Goal: Task Accomplishment & Management: Use online tool/utility

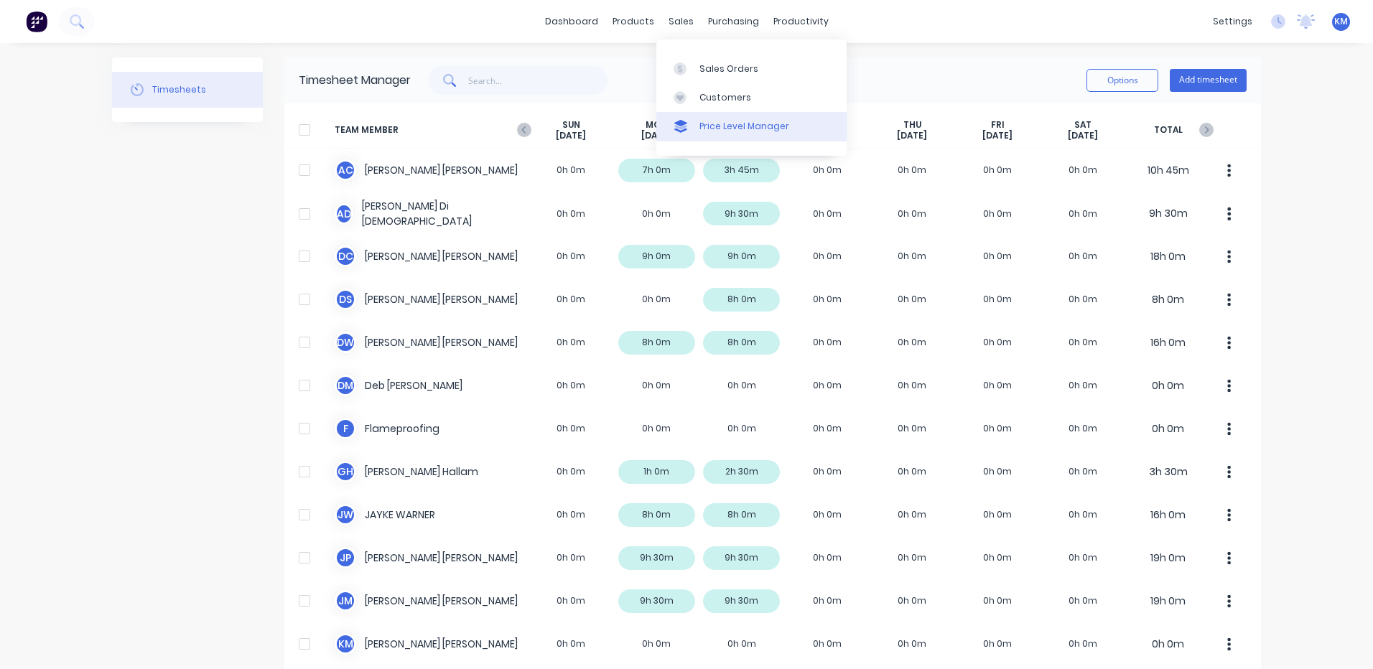
click at [699, 116] on link "Price Level Manager" at bounding box center [751, 126] width 190 height 29
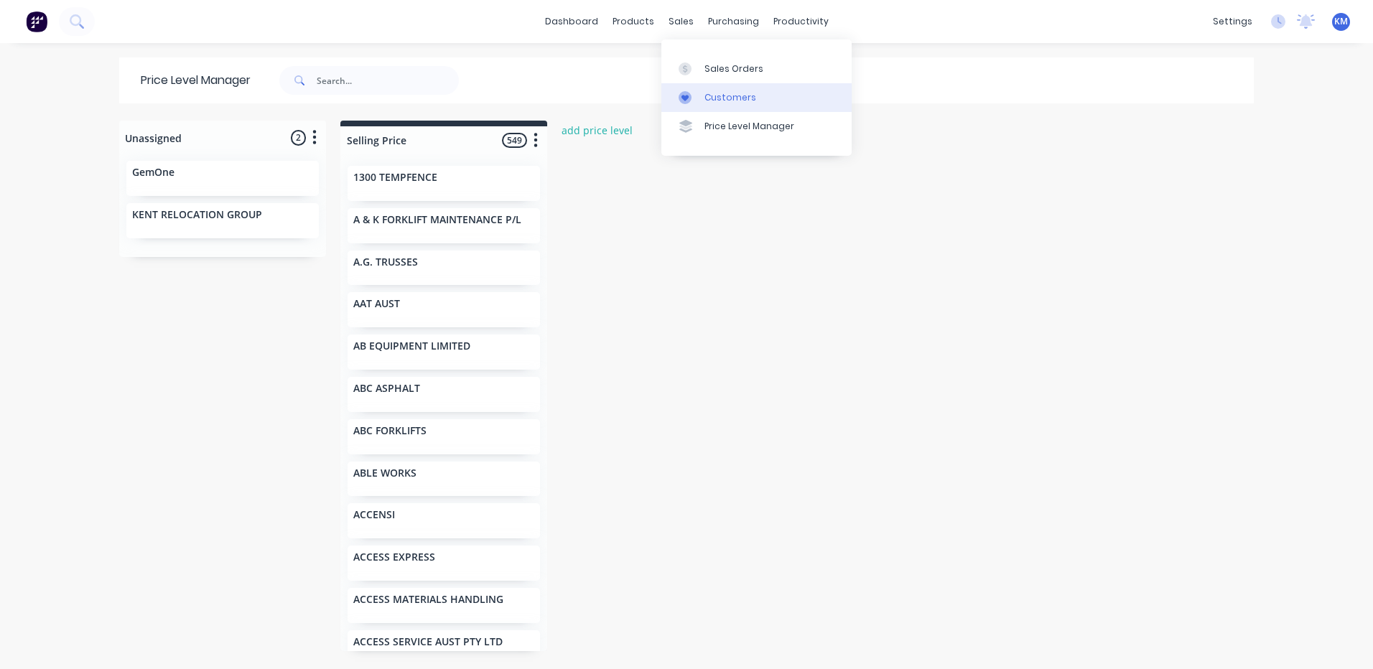
click at [699, 104] on link "Customers" at bounding box center [756, 97] width 190 height 29
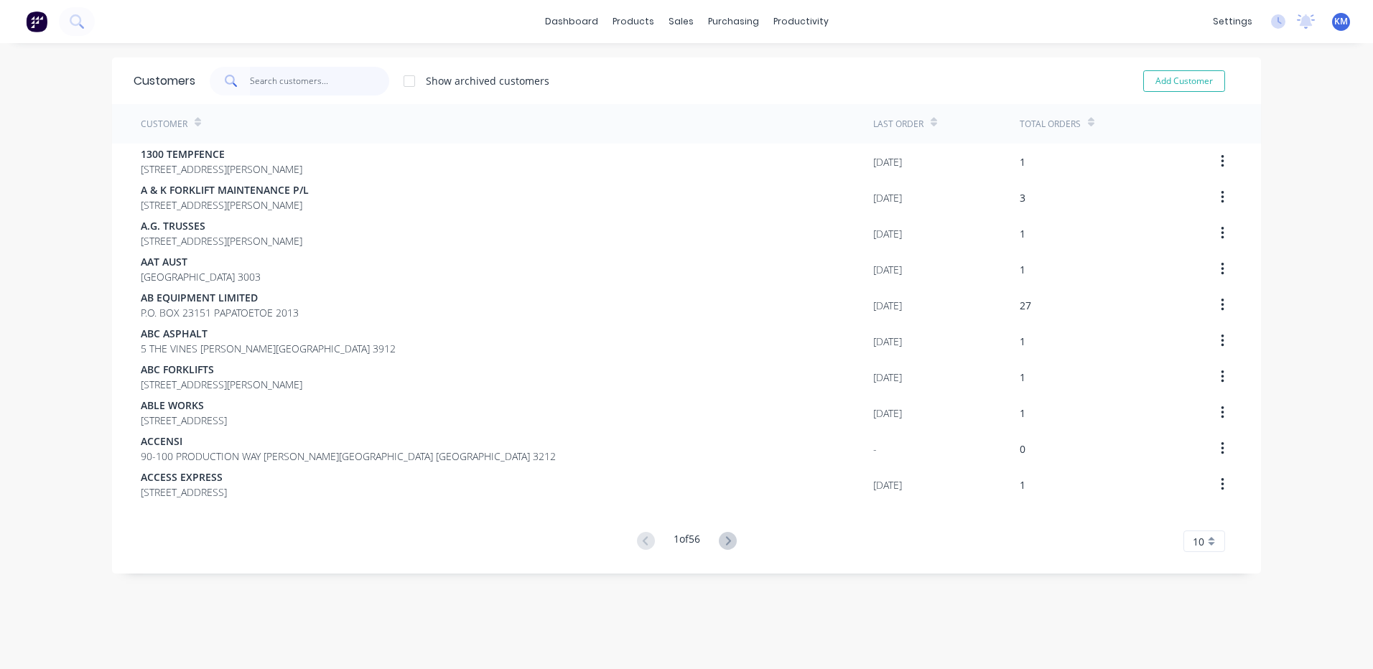
click at [267, 89] on input "text" at bounding box center [320, 81] width 140 height 29
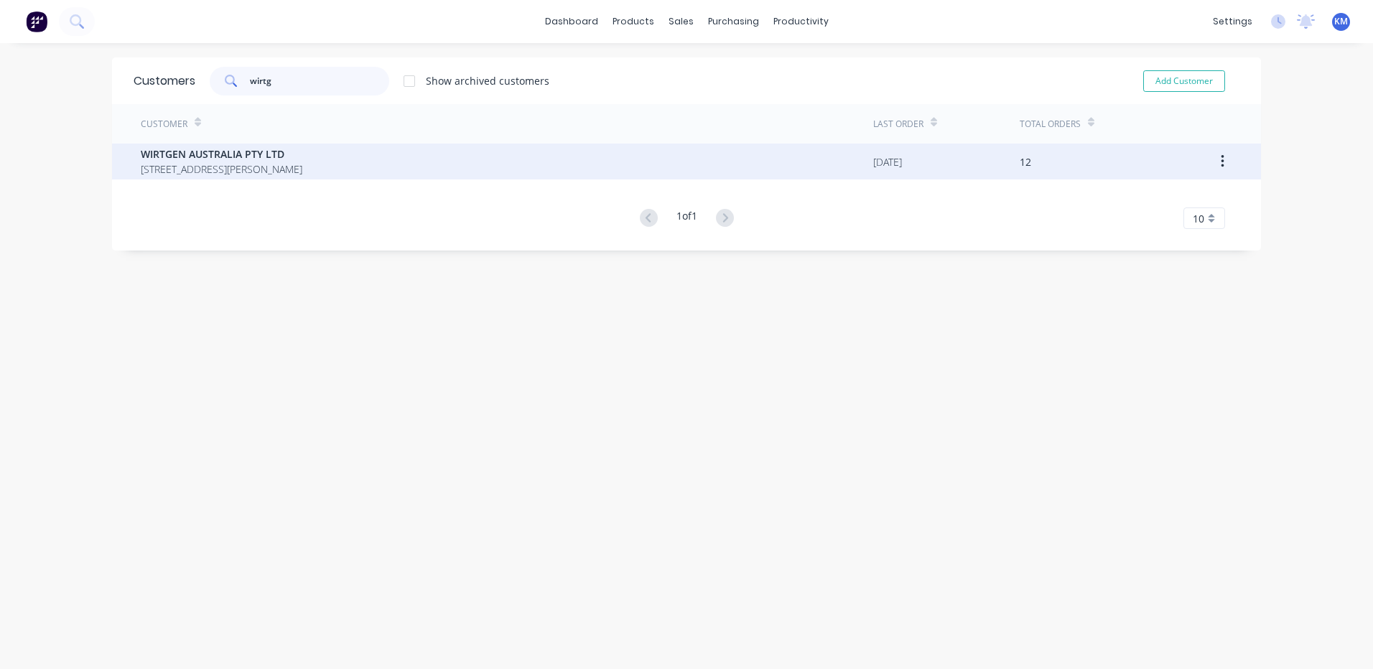
type input "wirtg"
click at [448, 170] on div "WIRTGEN AUSTRALIA PTY LTD [STREET_ADDRESS][PERSON_NAME]" at bounding box center [507, 162] width 732 height 36
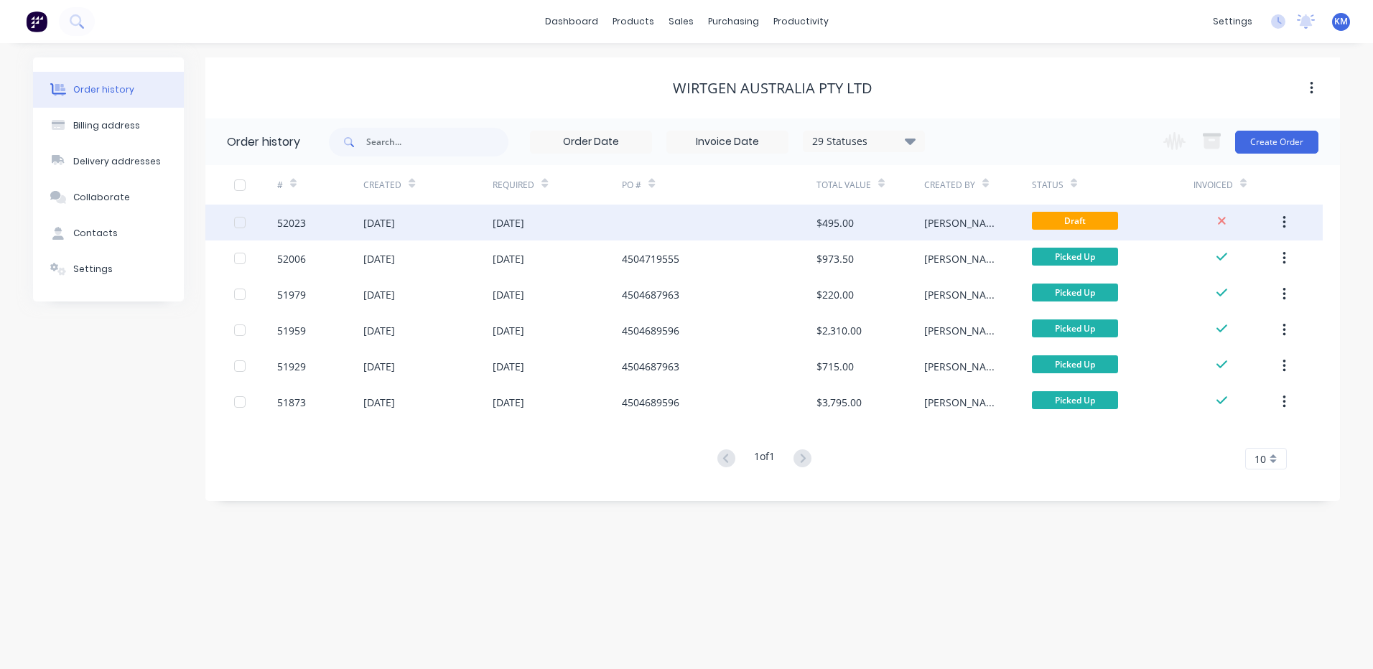
click at [680, 210] on div at bounding box center [719, 223] width 194 height 36
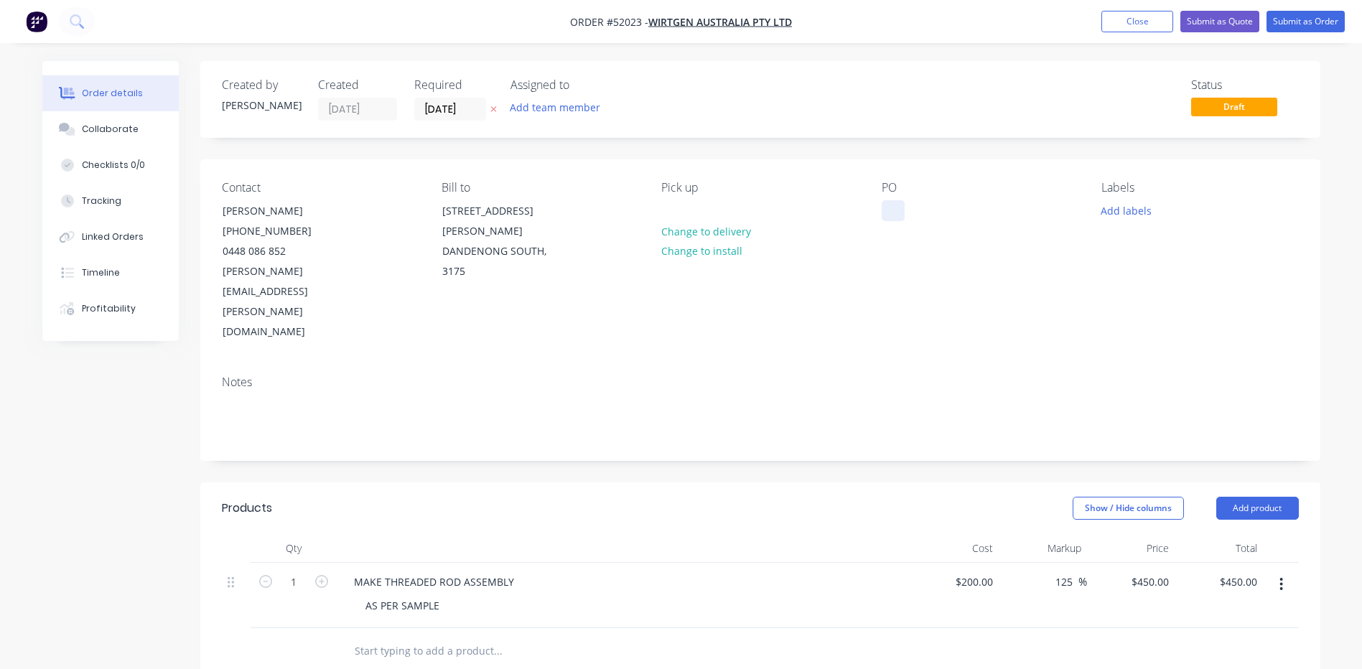
click at [896, 212] on div at bounding box center [893, 210] width 23 height 21
click at [961, 149] on div "Created by [PERSON_NAME] Created [DATE] Required [DATE] Assigned to Add team me…" at bounding box center [760, 540] width 1120 height 959
click at [1327, 27] on button "Submit as Order" at bounding box center [1306, 22] width 78 height 22
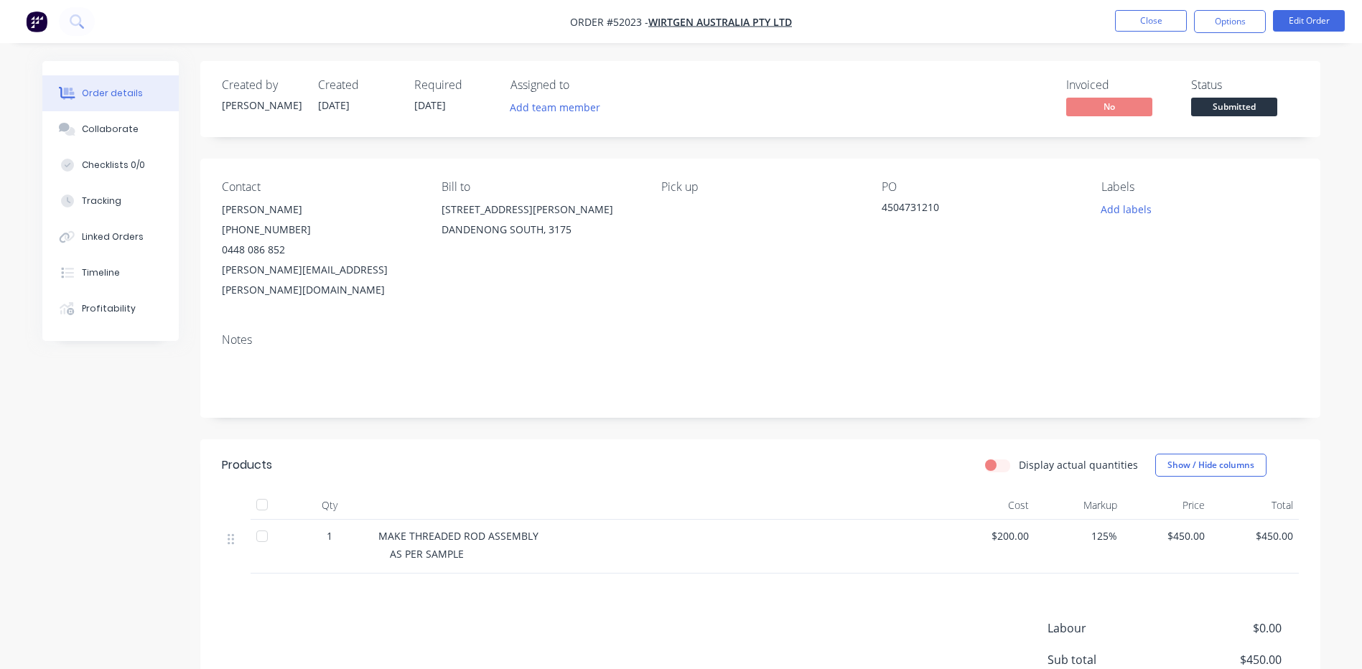
click at [1237, 108] on span "Submitted" at bounding box center [1234, 107] width 86 height 18
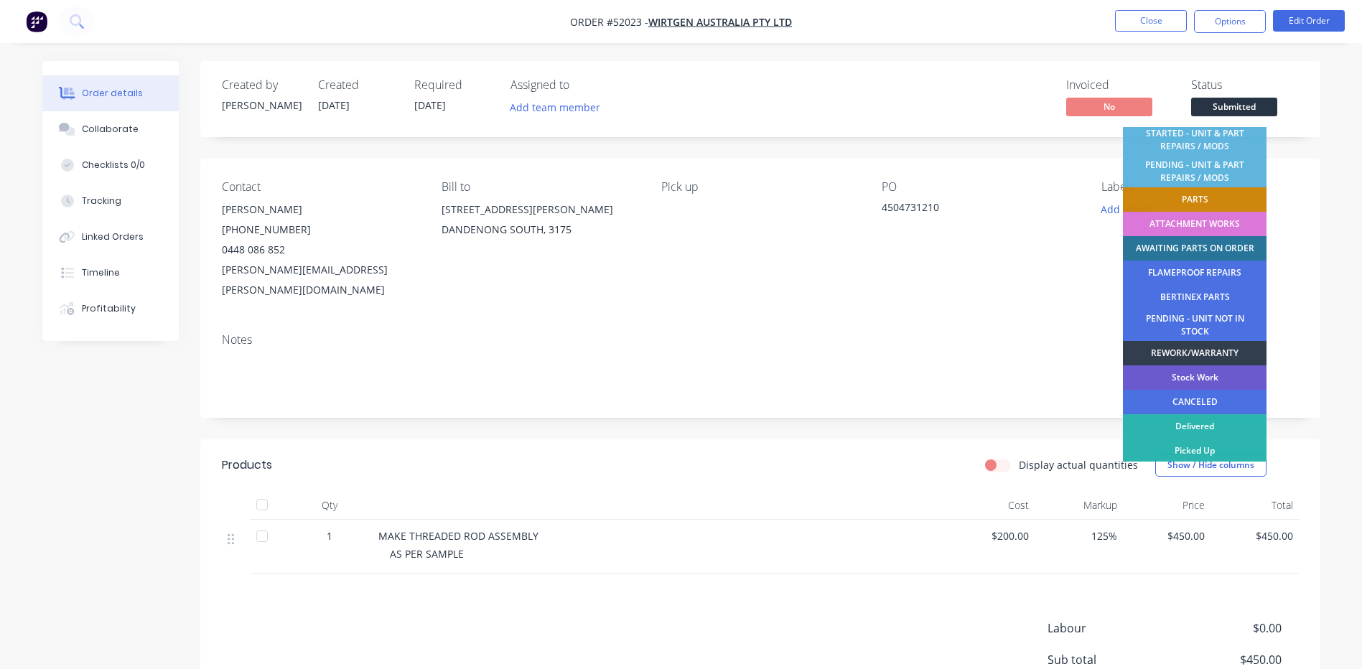
scroll to position [284, 0]
drag, startPoint x: 1214, startPoint y: 445, endPoint x: 1254, endPoint y: 207, distance: 241.8
click at [1214, 444] on div "Picked Up" at bounding box center [1195, 449] width 144 height 24
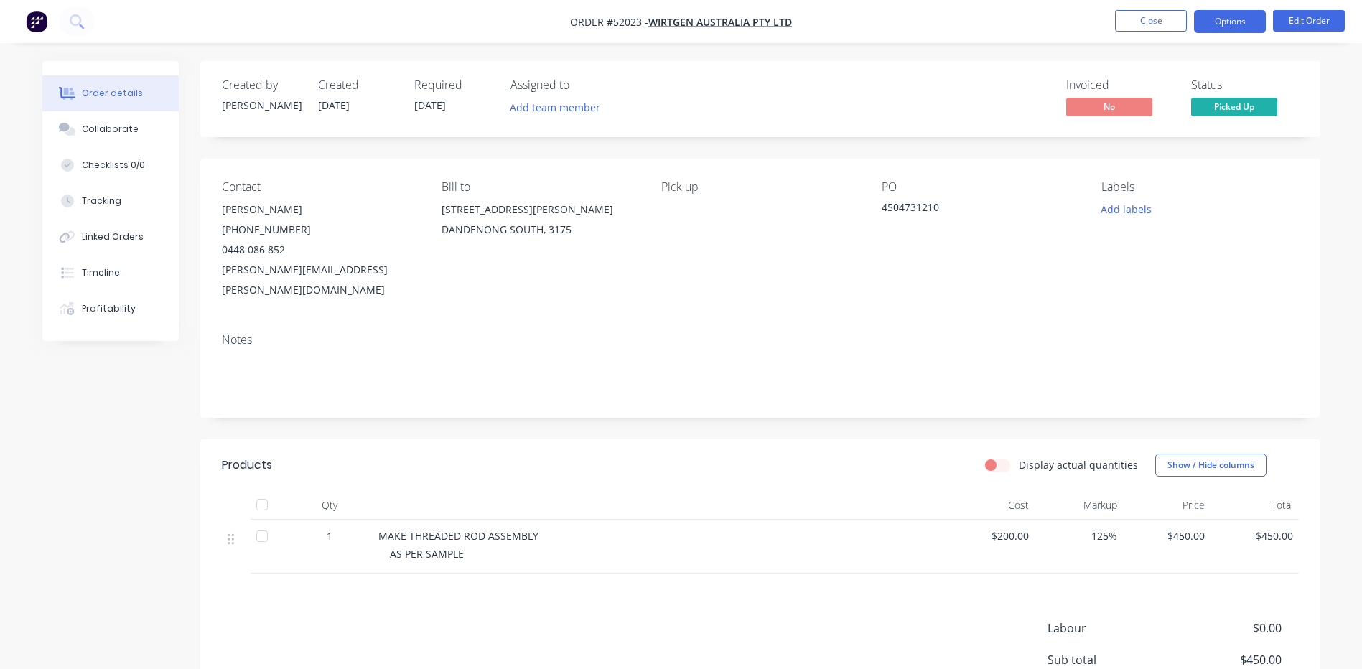
click at [1215, 16] on button "Options" at bounding box center [1230, 21] width 72 height 23
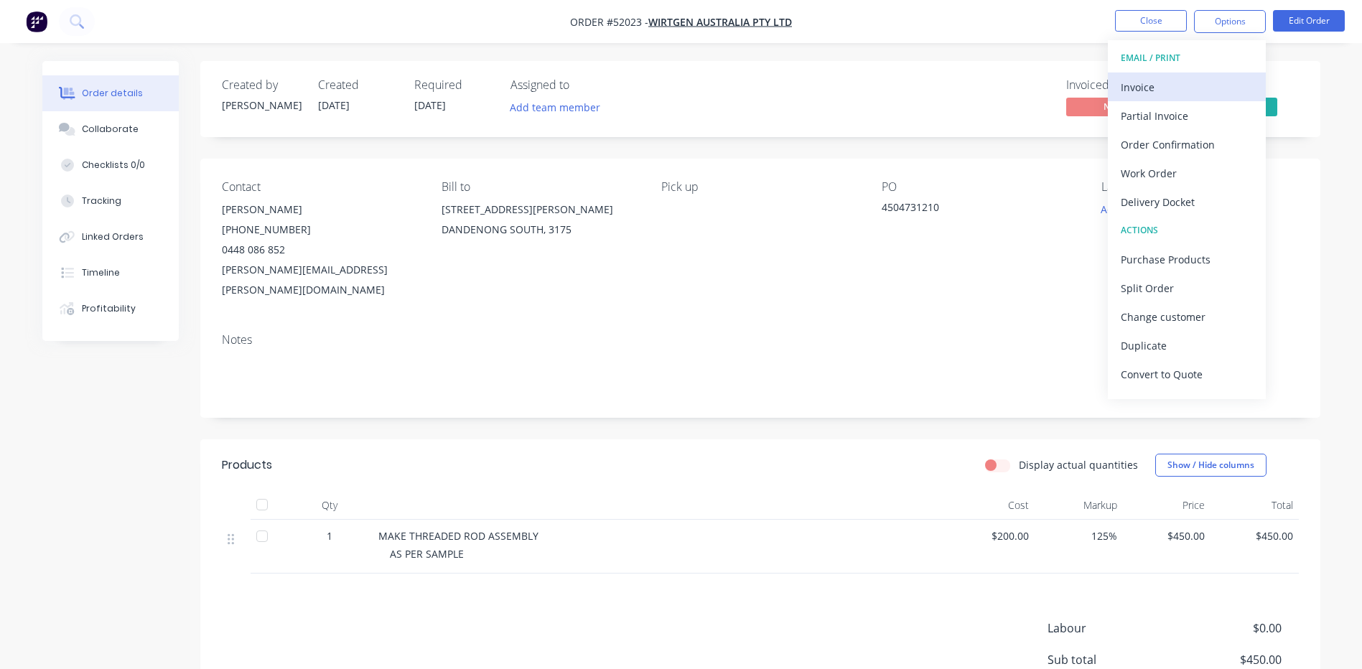
click at [1185, 80] on div "Invoice" at bounding box center [1187, 87] width 132 height 21
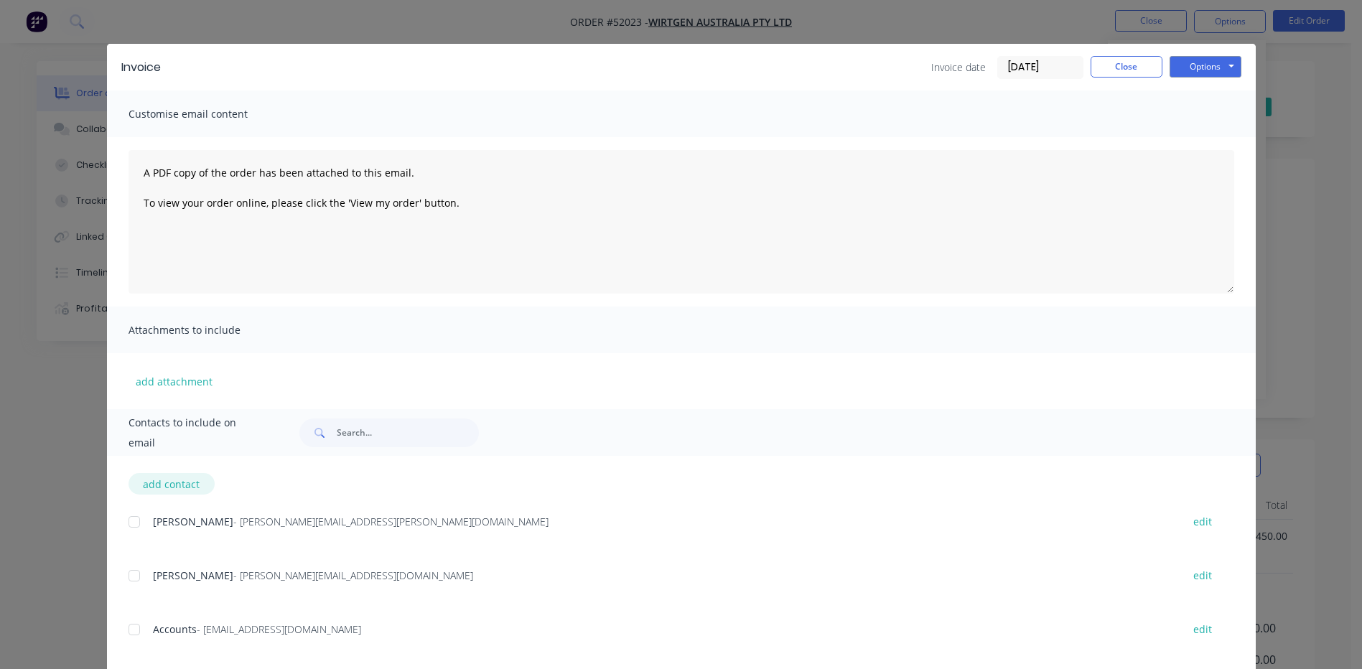
scroll to position [38, 0]
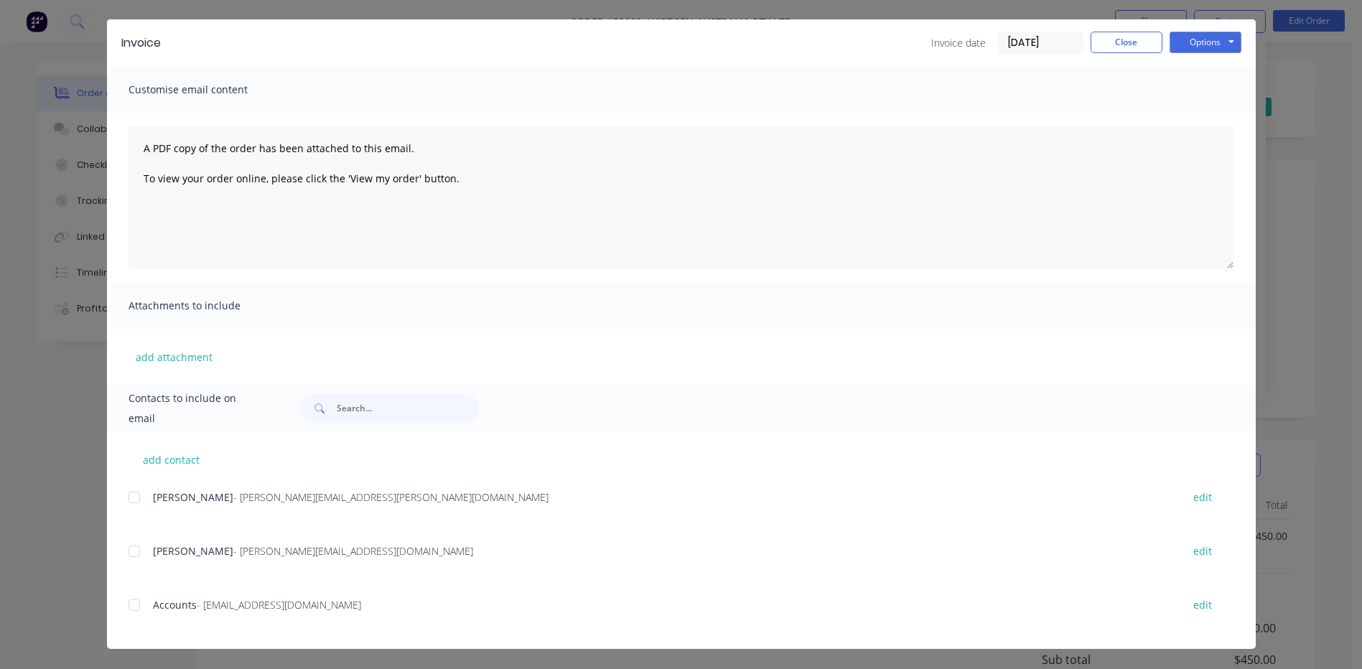
click at [120, 610] on div "add contact [PERSON_NAME] - [PERSON_NAME][EMAIL_ADDRESS][PERSON_NAME][DOMAIN_NA…" at bounding box center [681, 541] width 1149 height 218
click at [129, 534] on div "[PERSON_NAME] - [PERSON_NAME][EMAIL_ADDRESS][PERSON_NAME][DOMAIN_NAME] edit [PE…" at bounding box center [692, 569] width 1127 height 162
click at [129, 500] on div at bounding box center [134, 497] width 29 height 29
click at [119, 554] on div "add contact [PERSON_NAME] - [PERSON_NAME][EMAIL_ADDRESS][PERSON_NAME][DOMAIN_NA…" at bounding box center [681, 541] width 1149 height 218
click at [126, 556] on div at bounding box center [134, 551] width 29 height 29
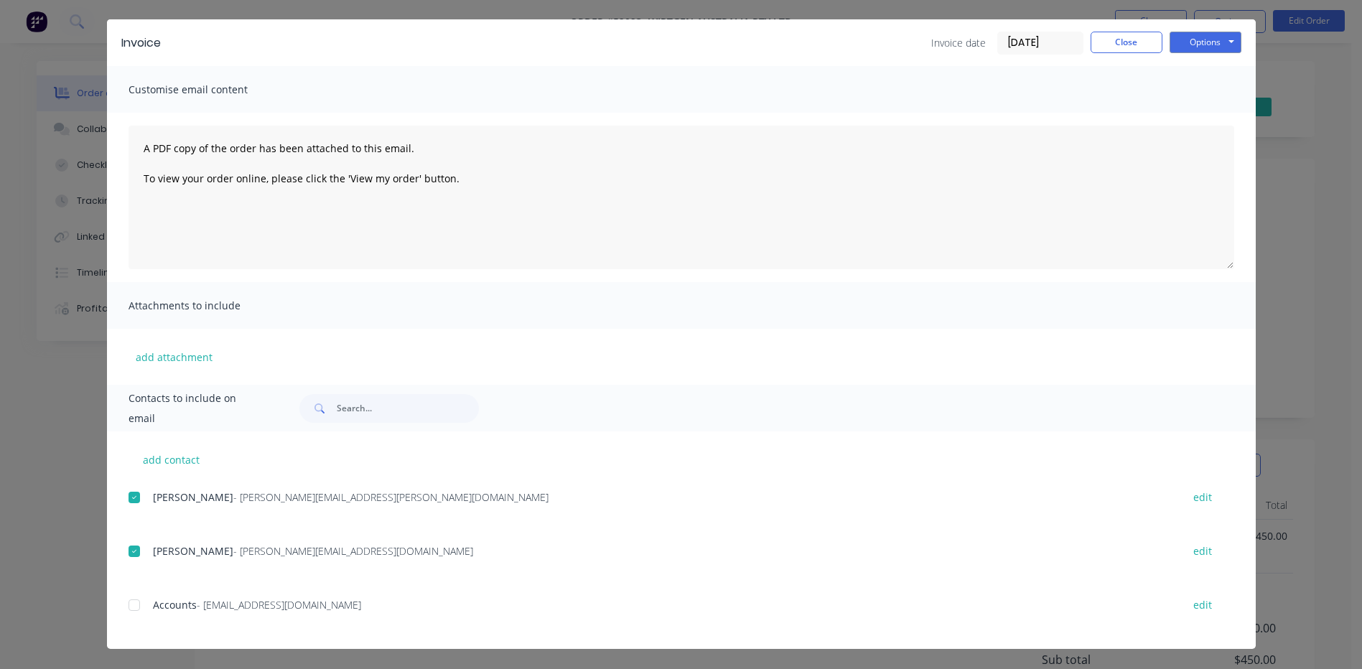
click at [131, 614] on div at bounding box center [134, 605] width 29 height 29
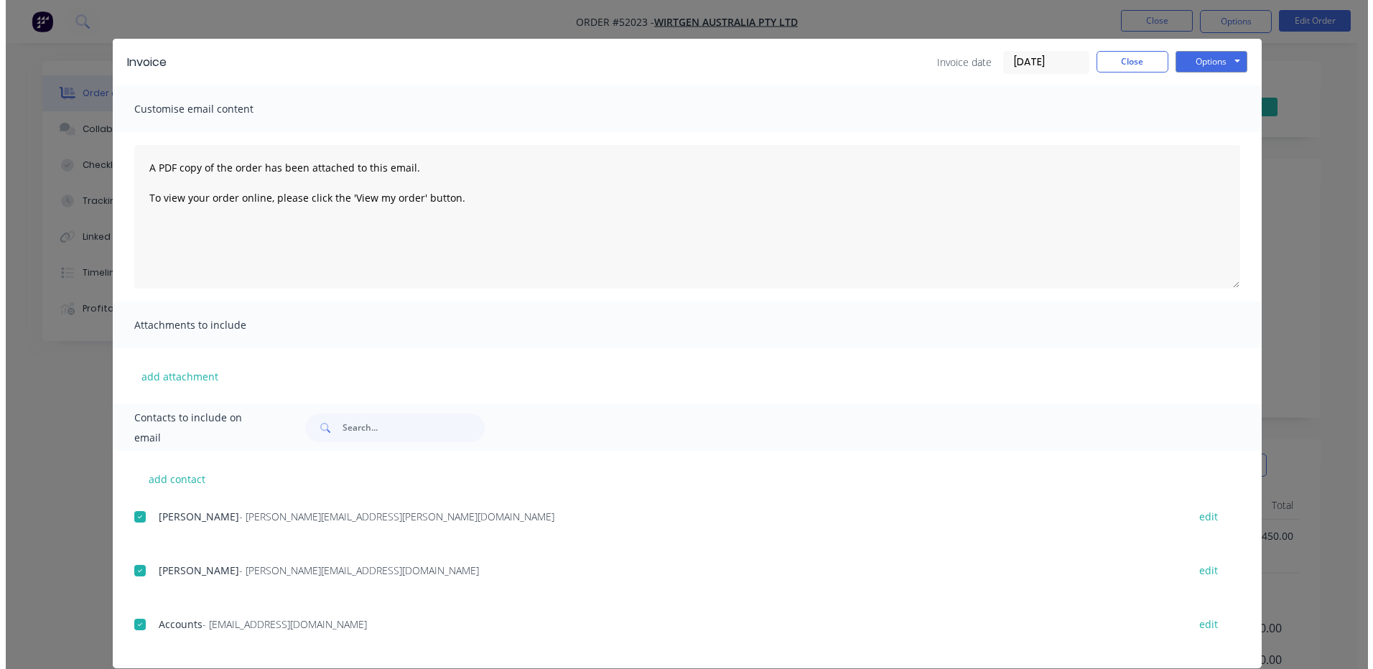
scroll to position [0, 0]
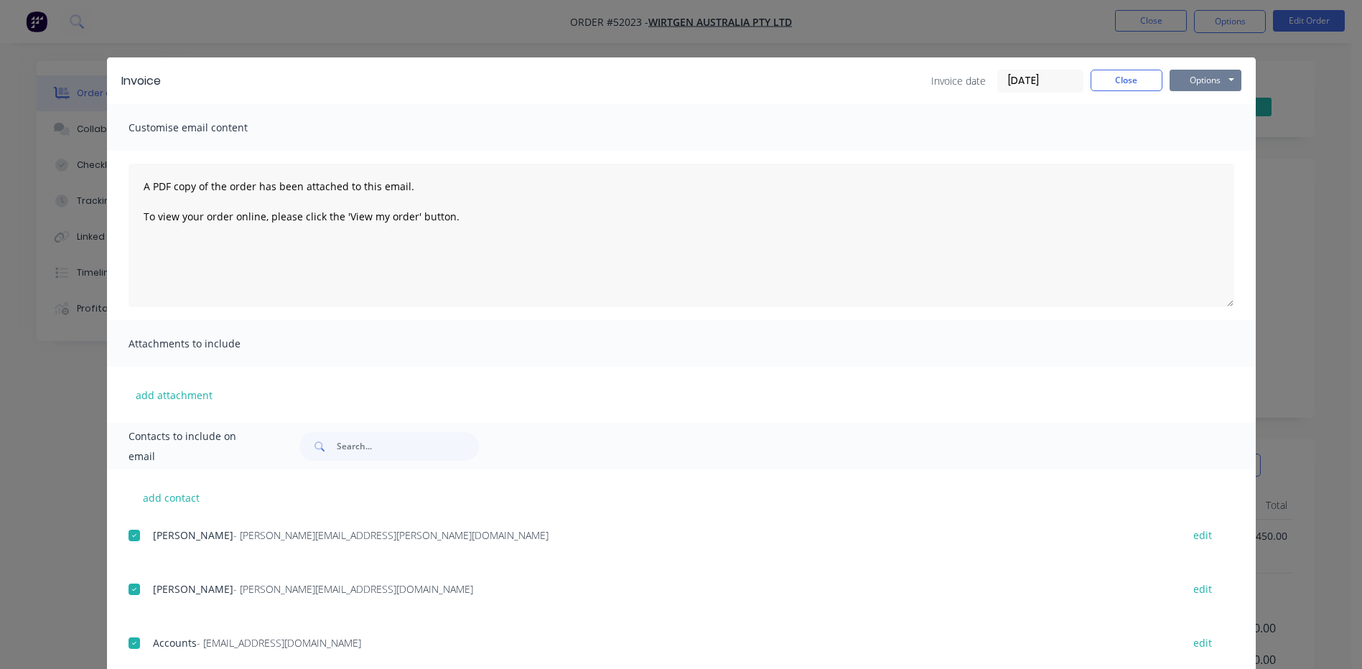
click at [1219, 83] on button "Options" at bounding box center [1206, 81] width 72 height 22
click at [1206, 151] on button "Email" at bounding box center [1216, 153] width 92 height 24
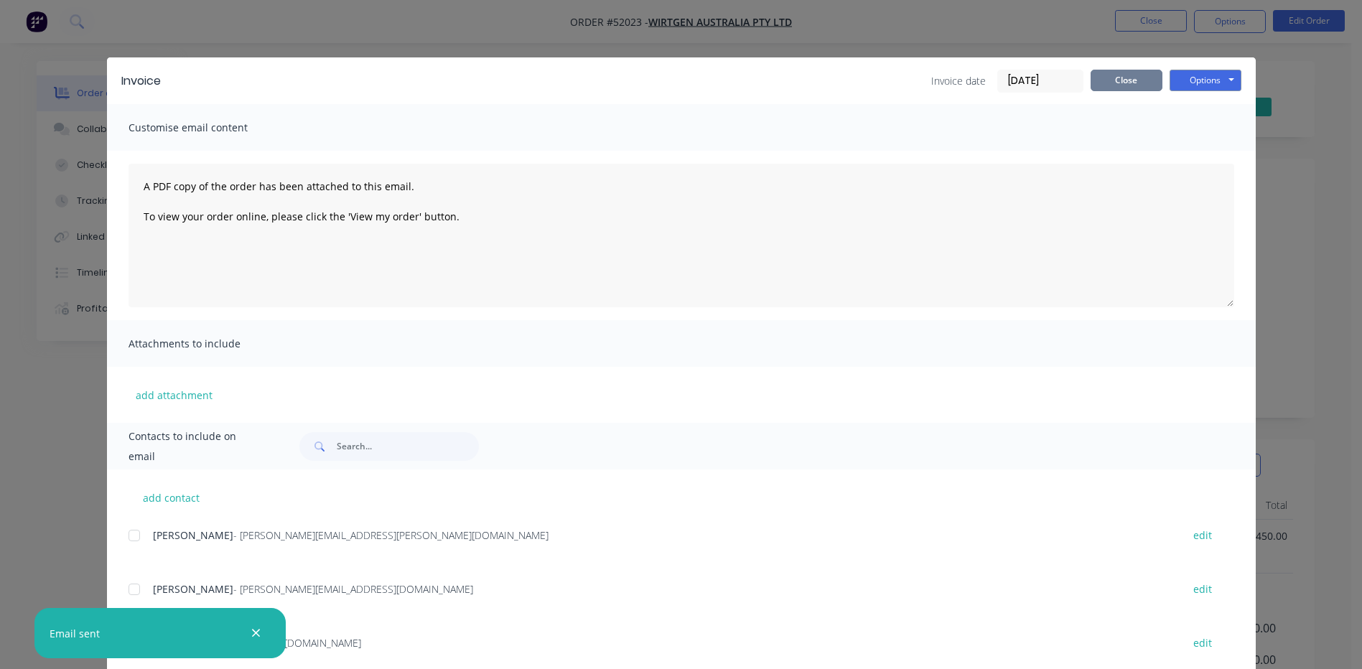
click at [1109, 79] on button "Close" at bounding box center [1127, 81] width 72 height 22
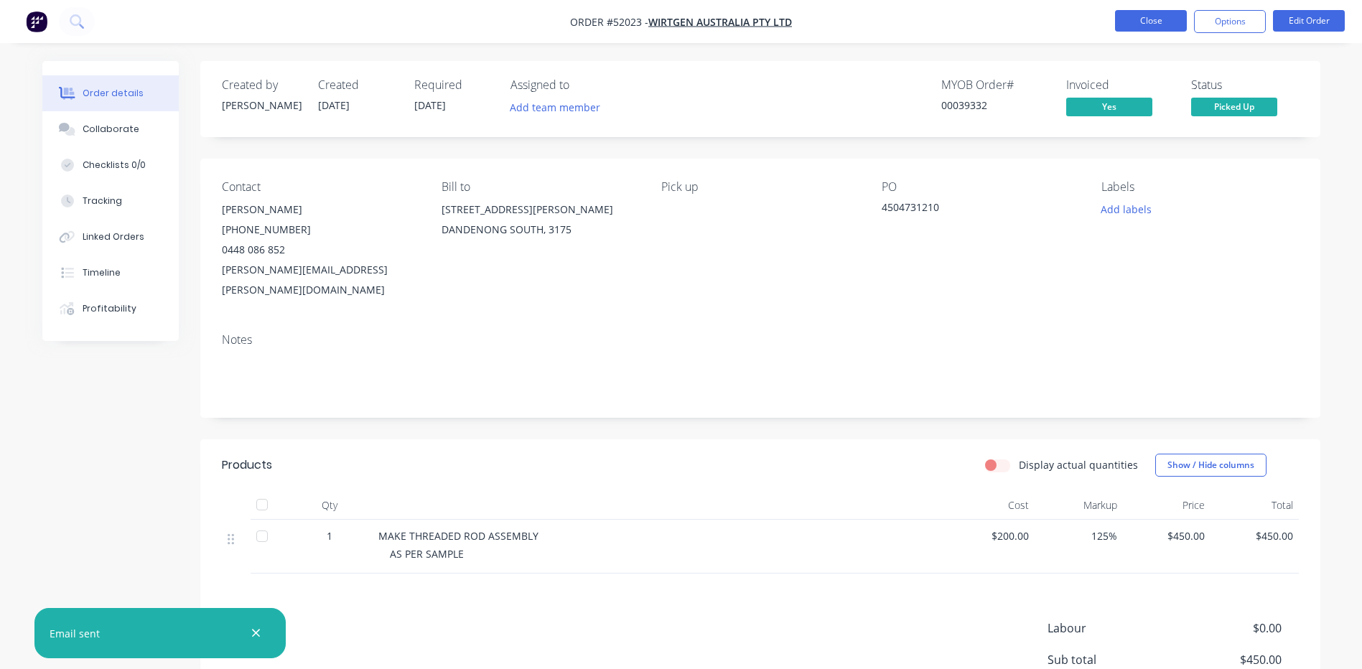
click at [1143, 20] on button "Close" at bounding box center [1151, 21] width 72 height 22
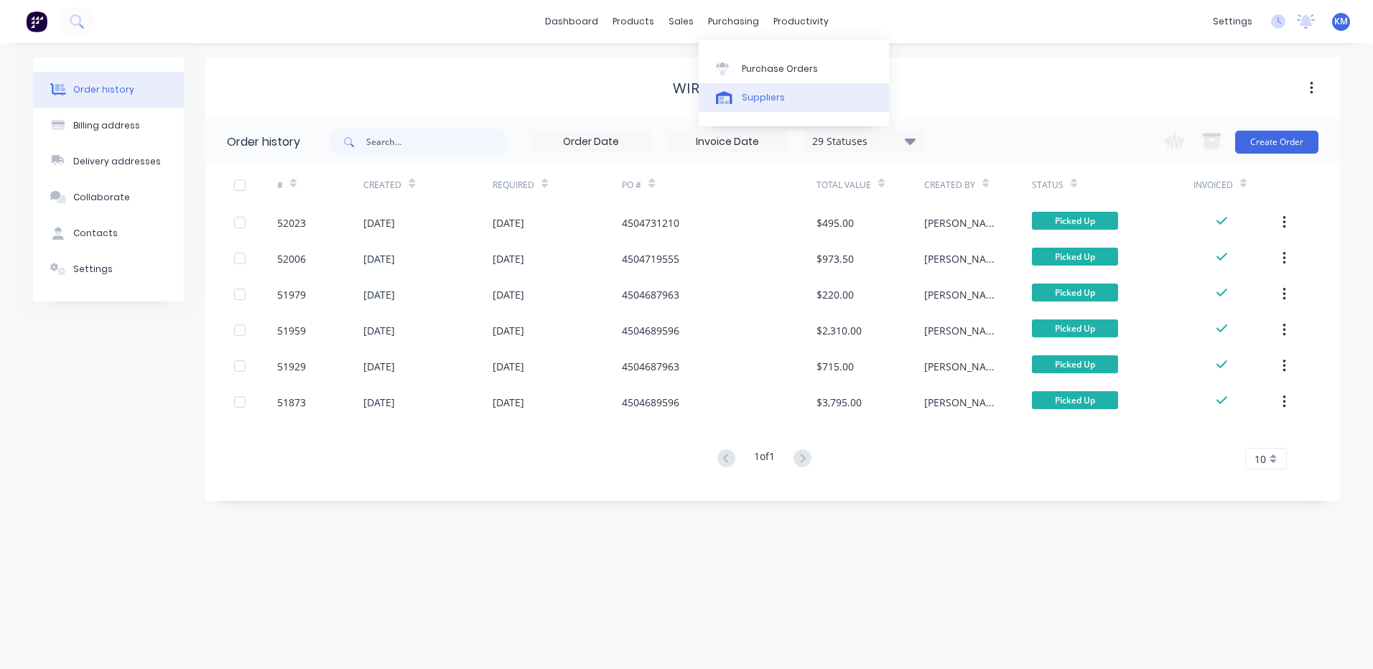
drag, startPoint x: 738, startPoint y: 90, endPoint x: 731, endPoint y: 83, distance: 10.2
click at [738, 90] on link "Suppliers" at bounding box center [794, 97] width 190 height 29
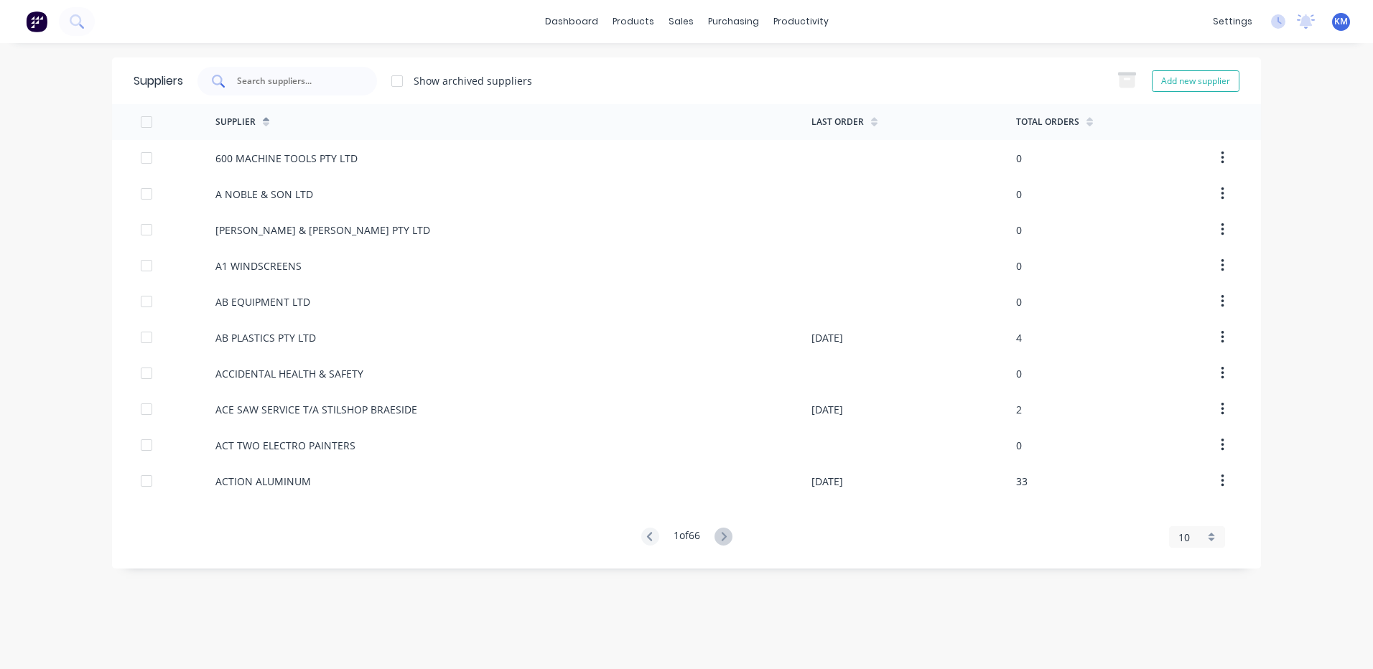
click at [338, 71] on div at bounding box center [287, 81] width 180 height 29
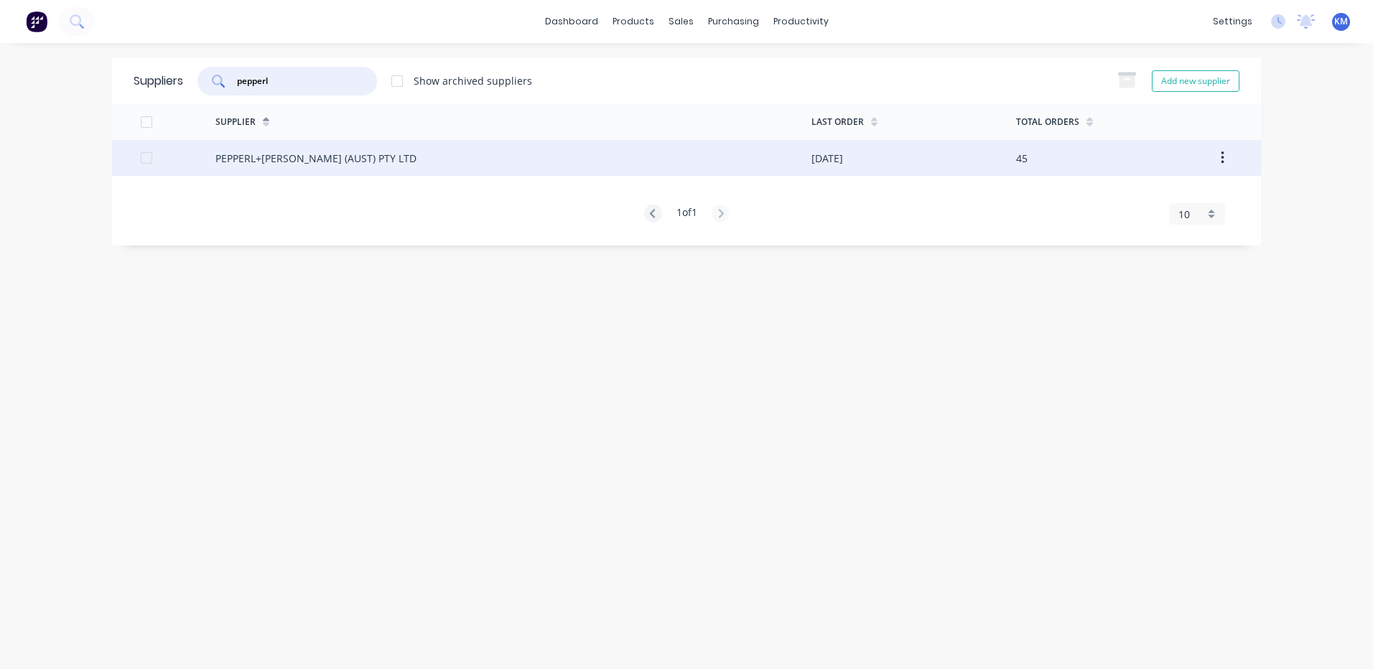
type input "pepperl"
click at [436, 157] on div "PEPPERL+[PERSON_NAME] (AUST) PTY LTD" at bounding box center [513, 158] width 596 height 36
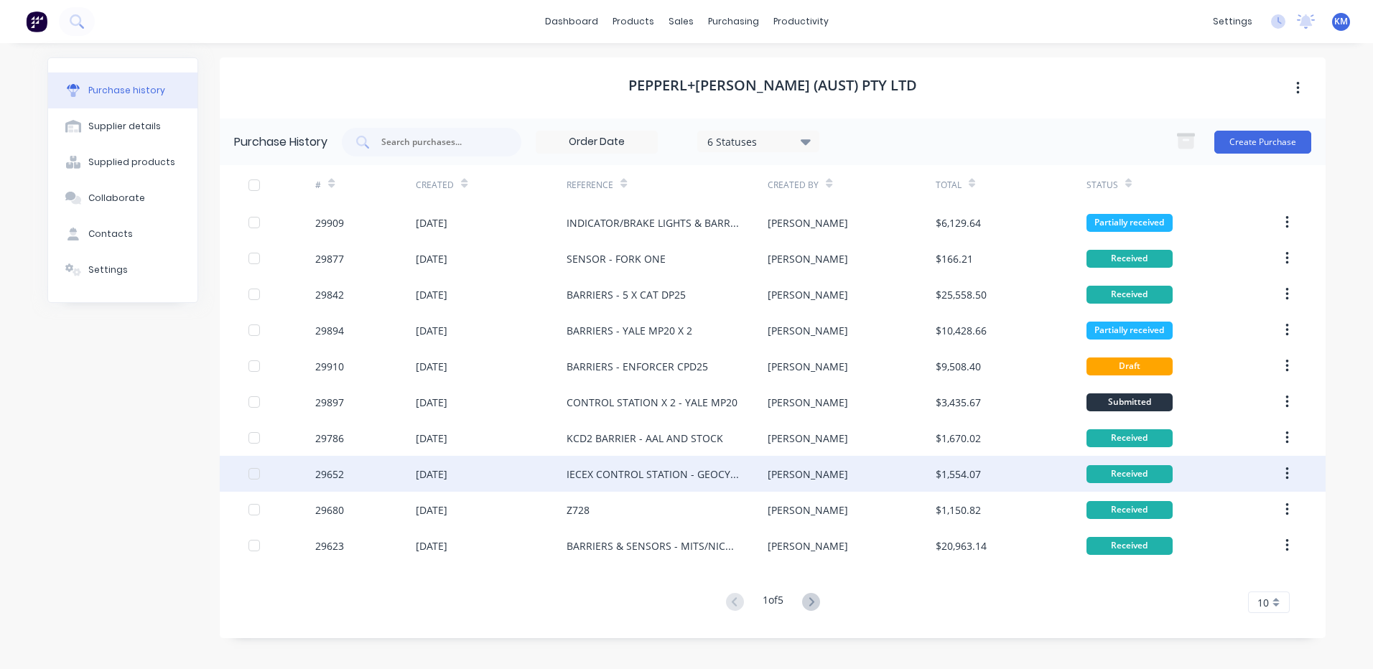
click at [712, 475] on div "IECEX CONTROL STATION - GEOCYCLE" at bounding box center [653, 474] width 172 height 15
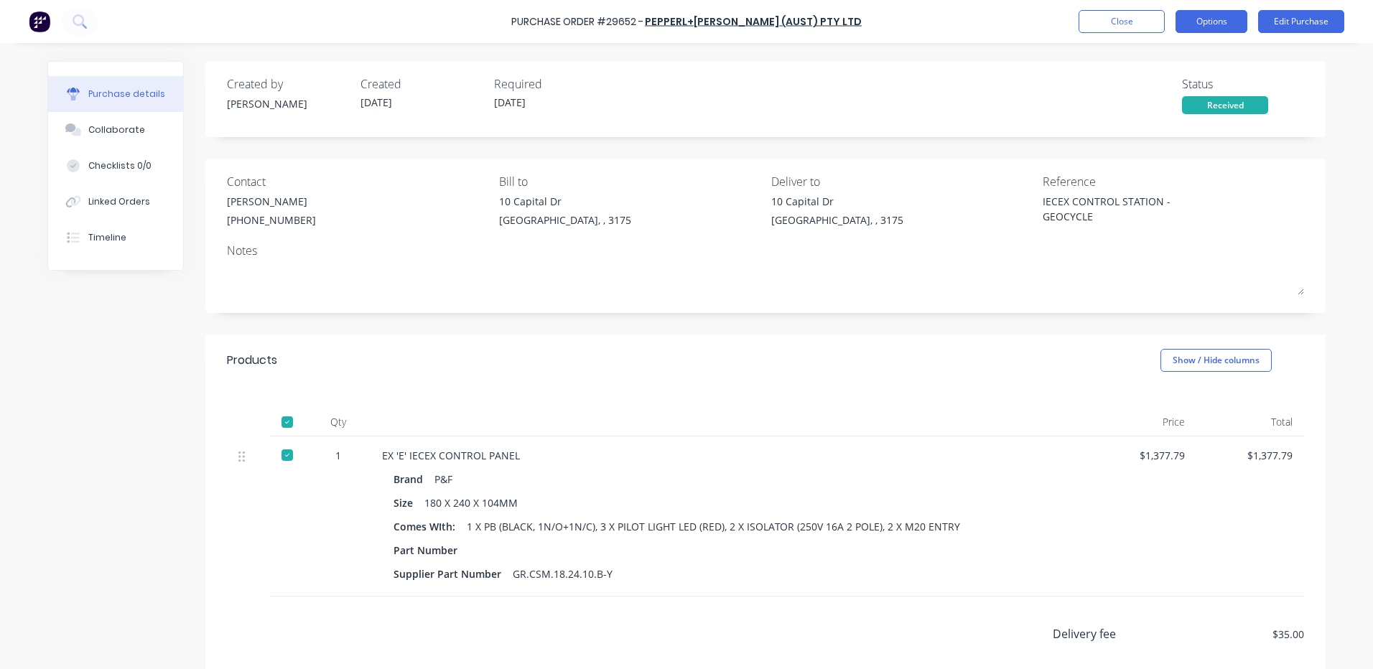
click at [1216, 19] on button "Options" at bounding box center [1211, 21] width 72 height 23
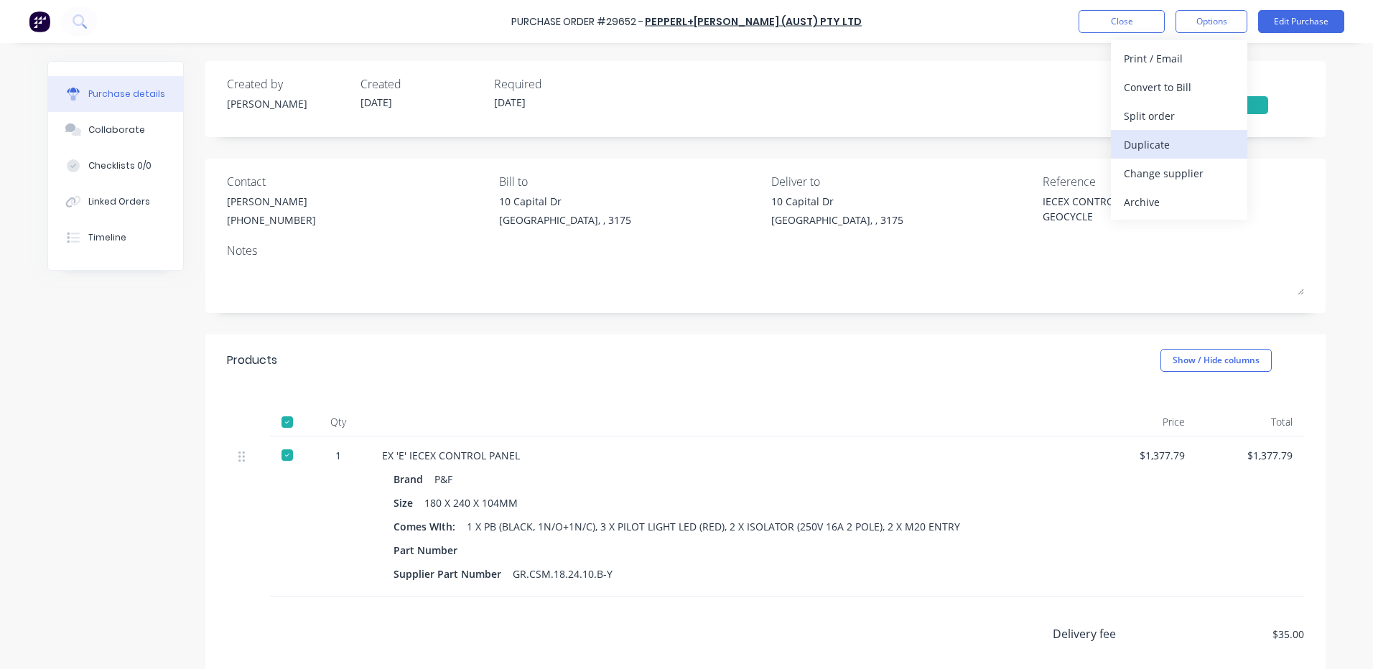
click at [1160, 149] on div "Duplicate" at bounding box center [1179, 144] width 111 height 21
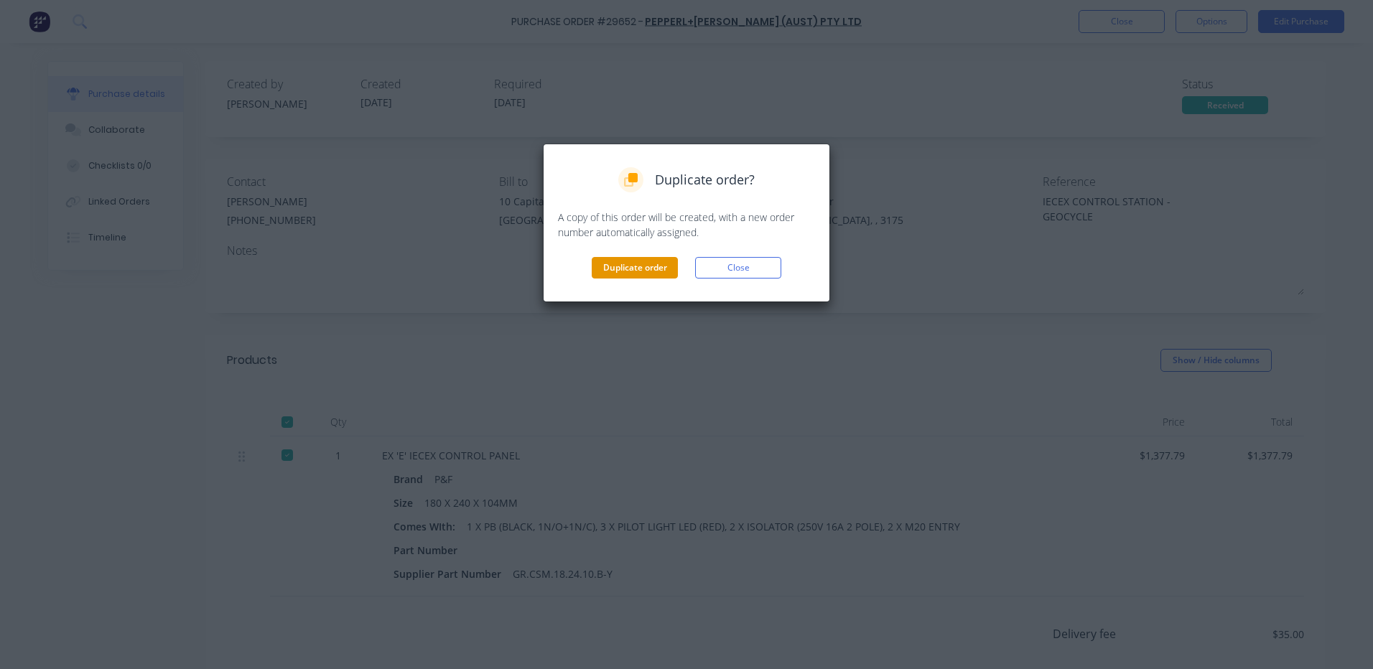
click at [614, 272] on button "Duplicate order" at bounding box center [635, 268] width 86 height 22
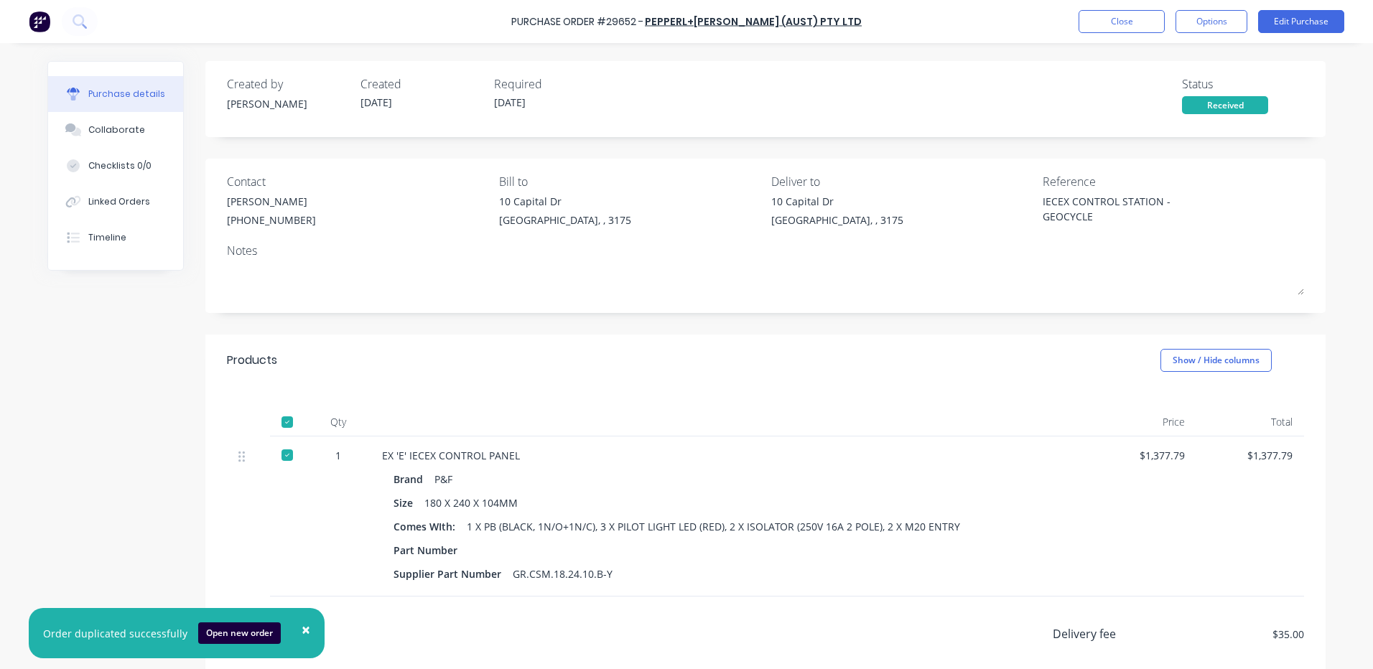
click at [302, 632] on span "×" at bounding box center [306, 630] width 9 height 20
type textarea "x"
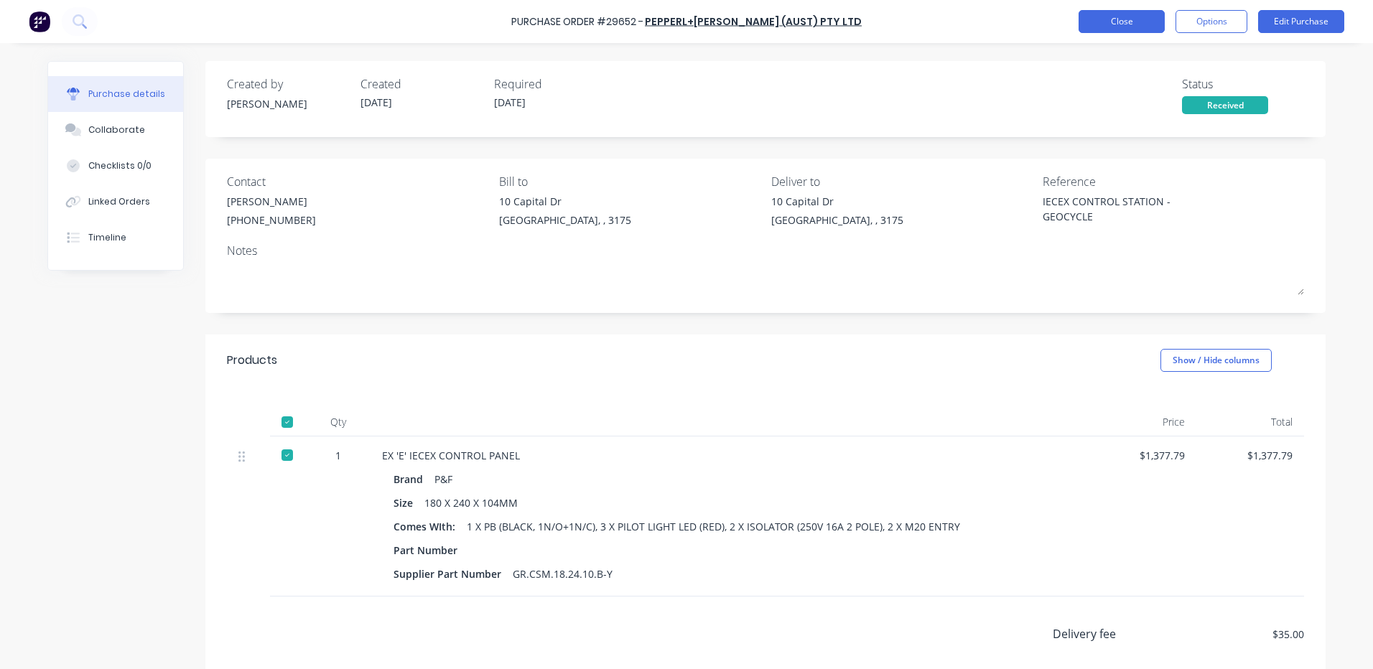
click at [1145, 18] on button "Close" at bounding box center [1121, 21] width 86 height 23
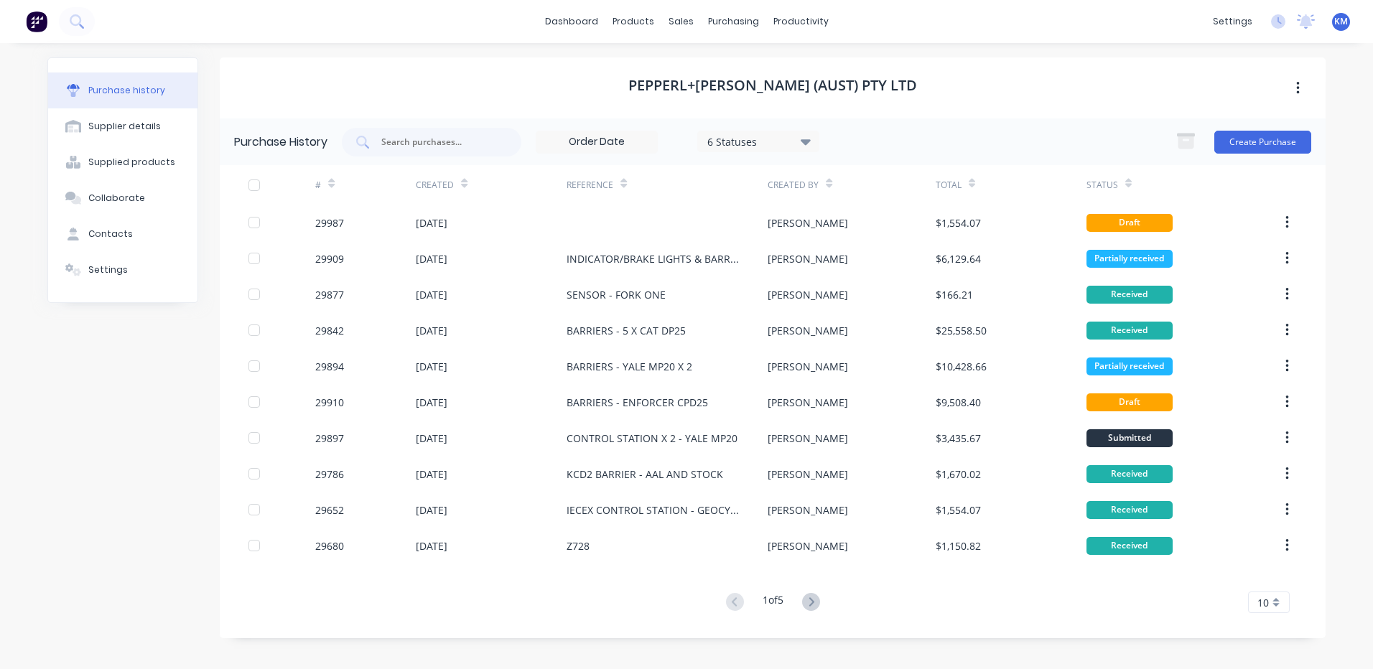
click at [760, 226] on div at bounding box center [667, 223] width 201 height 36
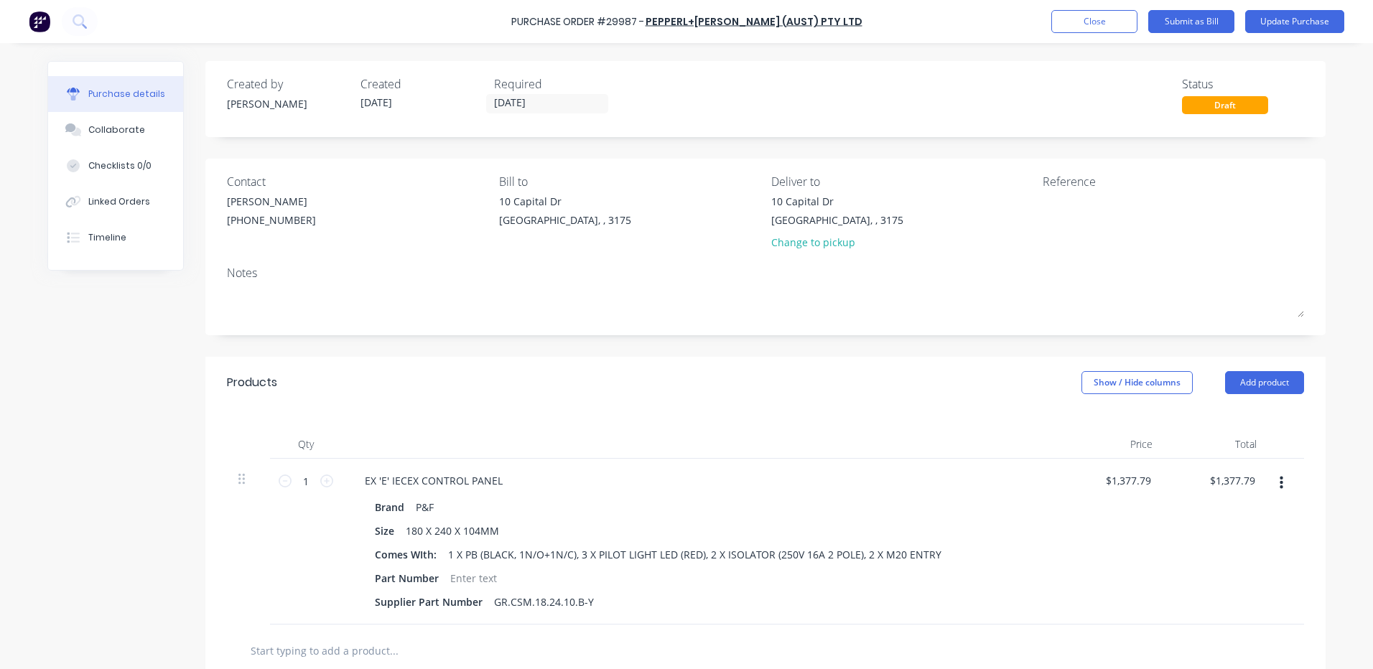
click at [1269, 473] on button "button" at bounding box center [1281, 483] width 34 height 26
click at [1219, 596] on button "Delete" at bounding box center [1237, 607] width 122 height 29
